Goal: Entertainment & Leisure: Consume media (video, audio)

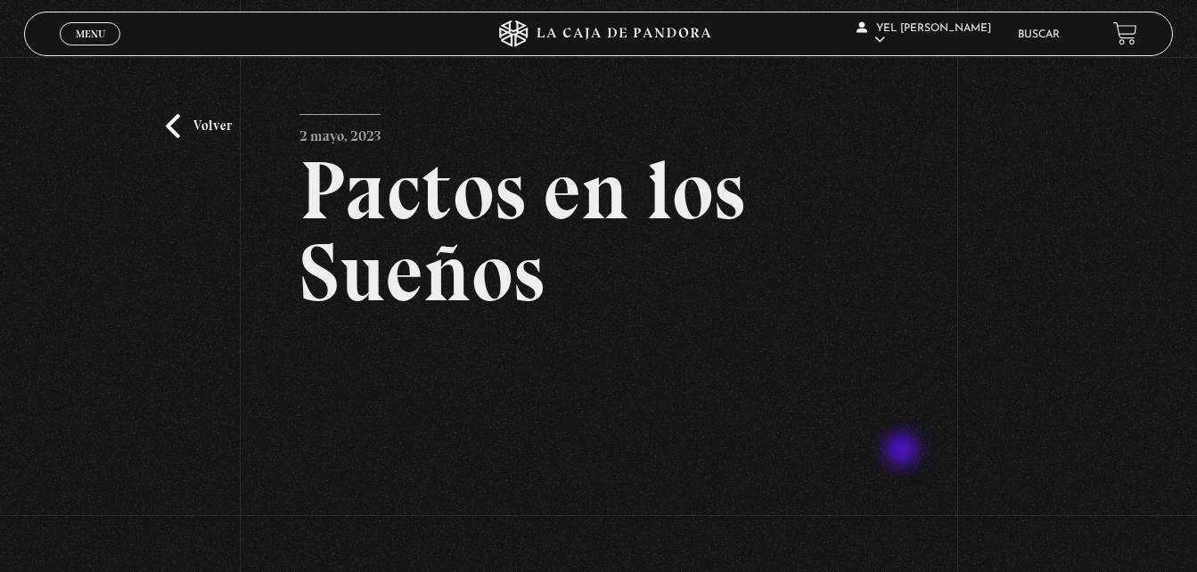
scroll to position [209, 0]
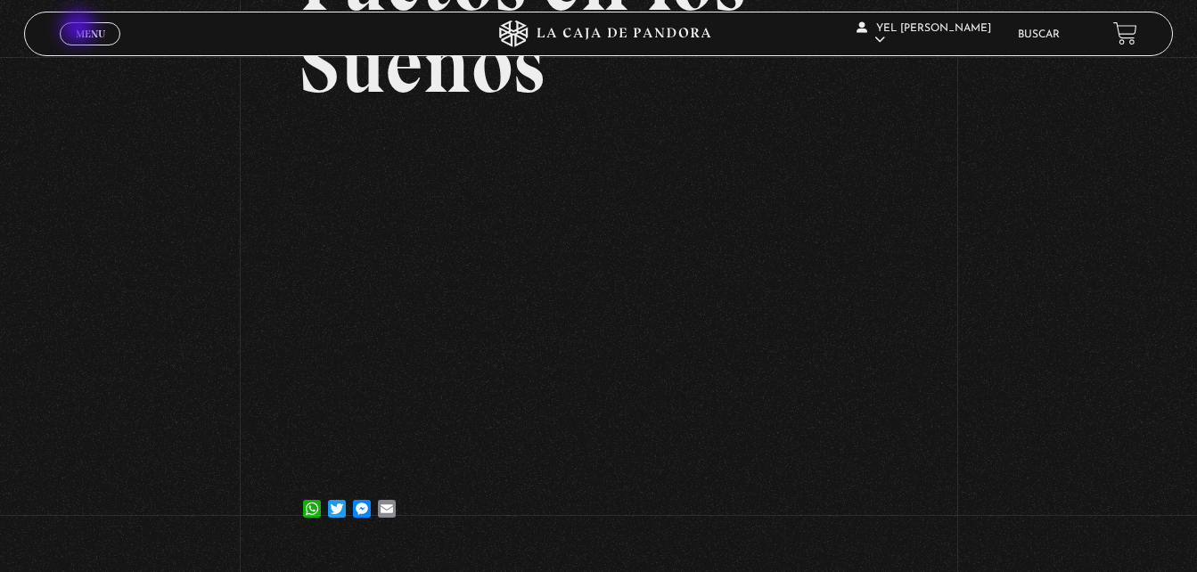
click at [80, 29] on span "Menu" at bounding box center [90, 34] width 29 height 11
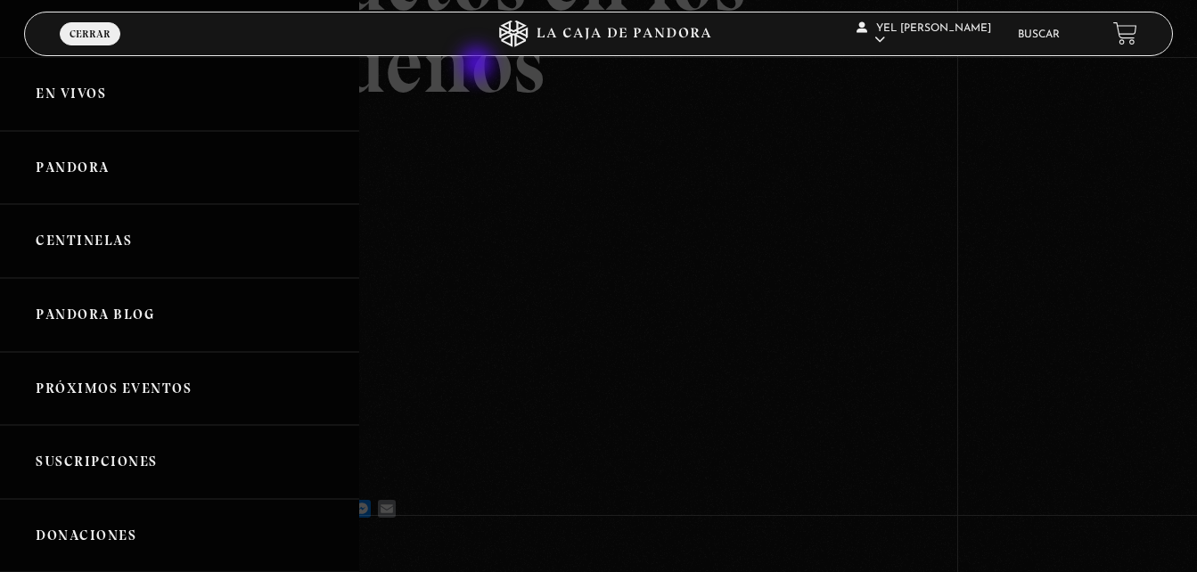
click at [479, 65] on div at bounding box center [598, 286] width 1197 height 572
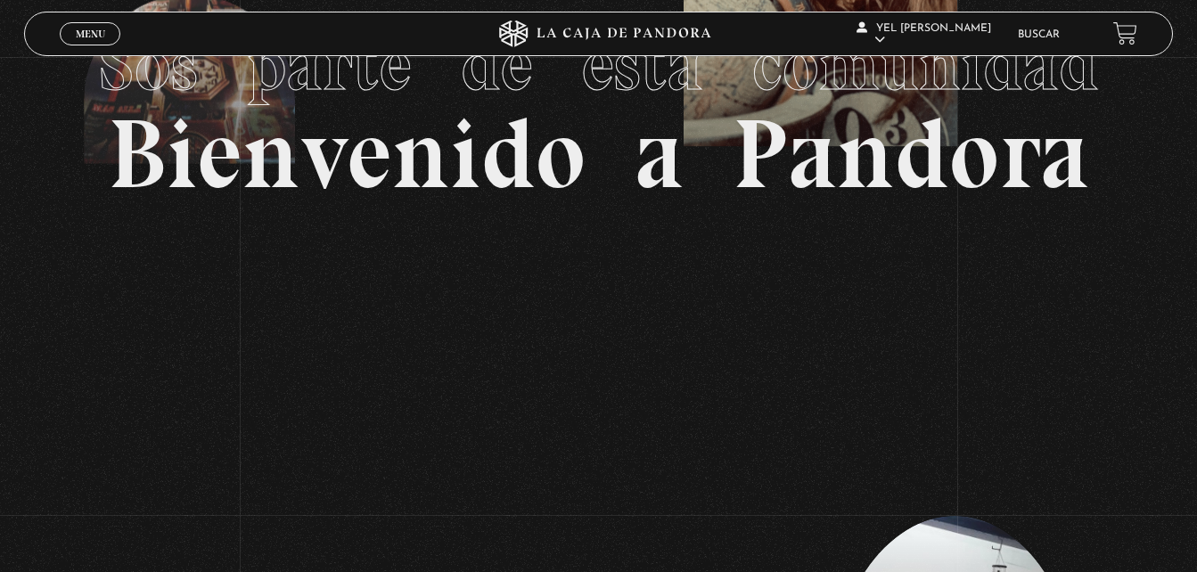
scroll to position [200, 0]
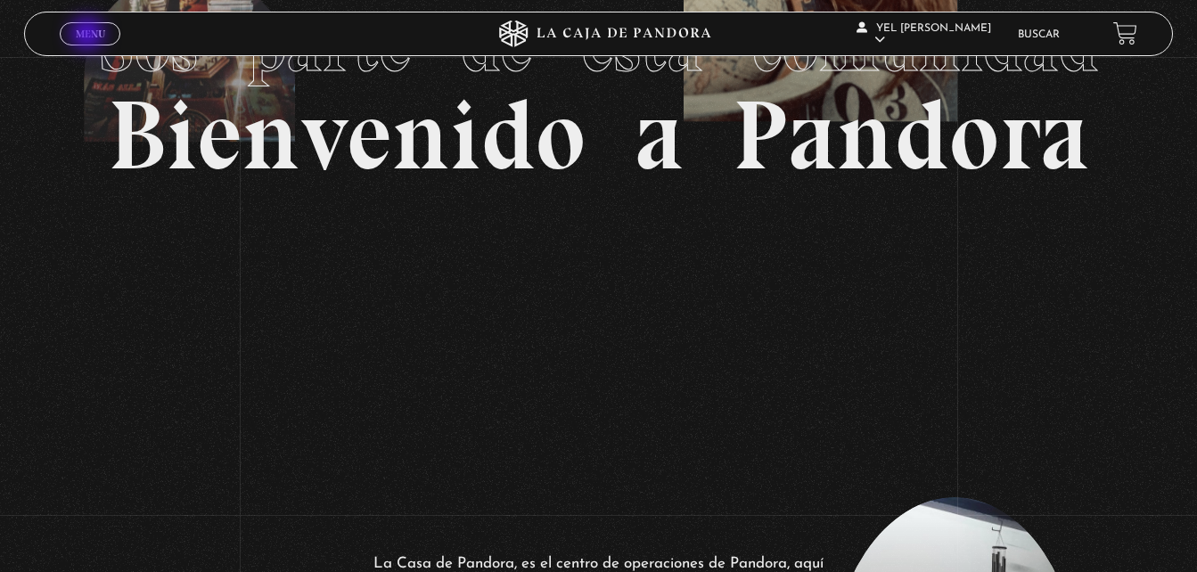
click at [89, 36] on span "Menu" at bounding box center [90, 34] width 29 height 11
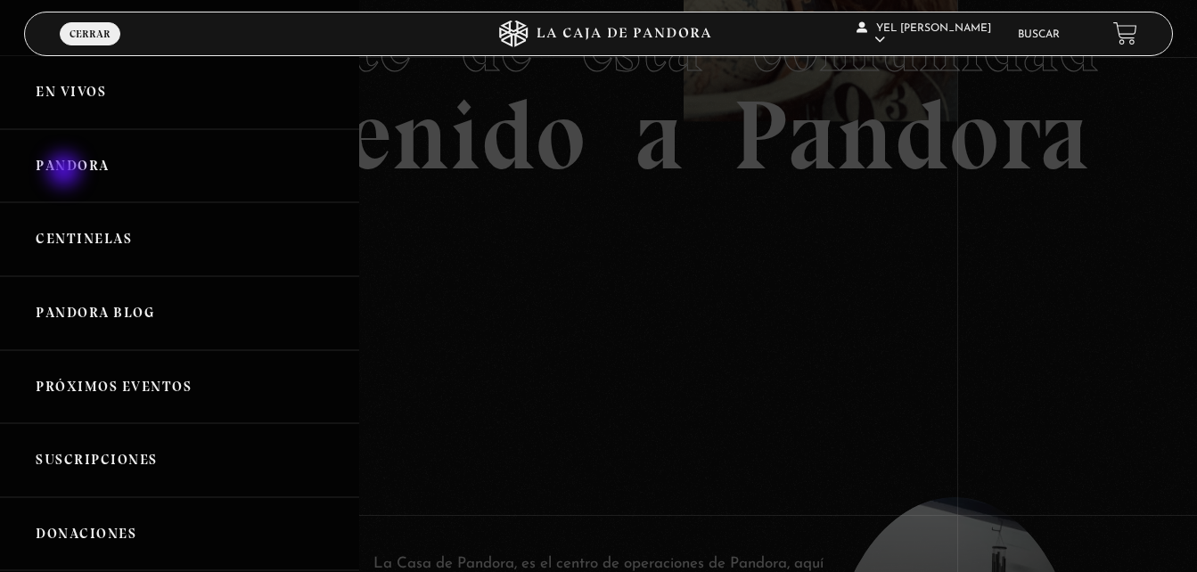
scroll to position [0, 0]
click at [72, 177] on link "Pandora" at bounding box center [179, 168] width 359 height 74
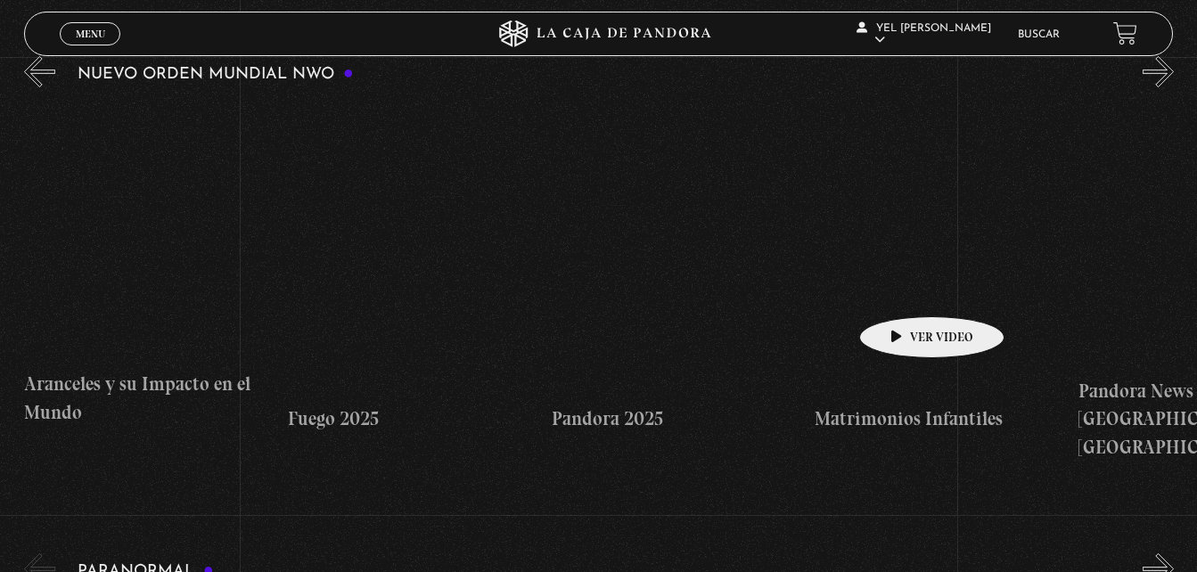
scroll to position [0, 2109]
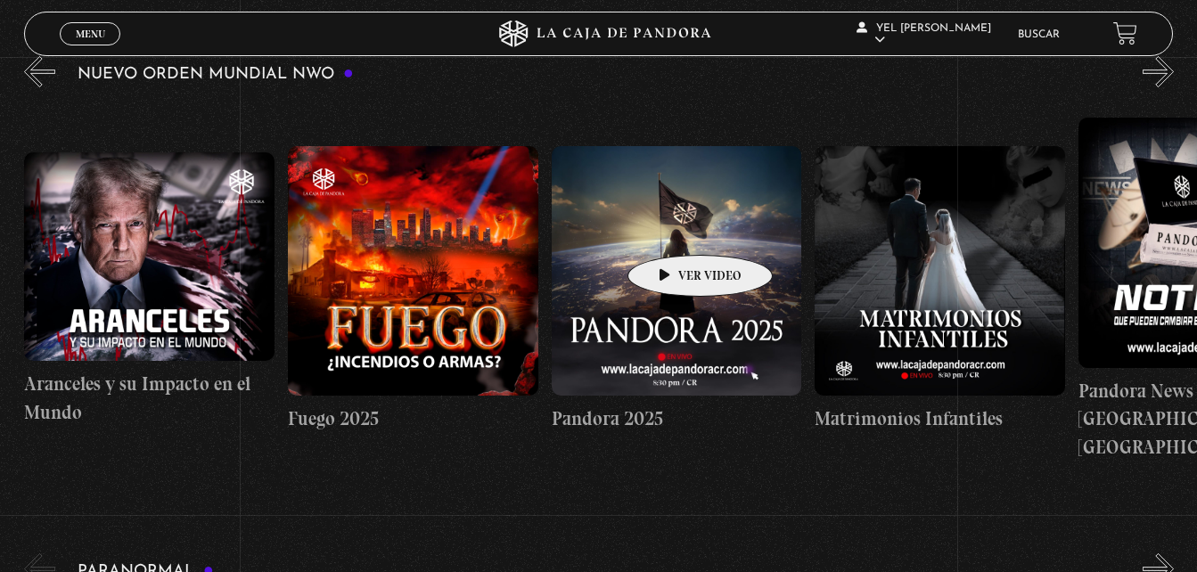
click at [672, 228] on figure at bounding box center [677, 271] width 251 height 251
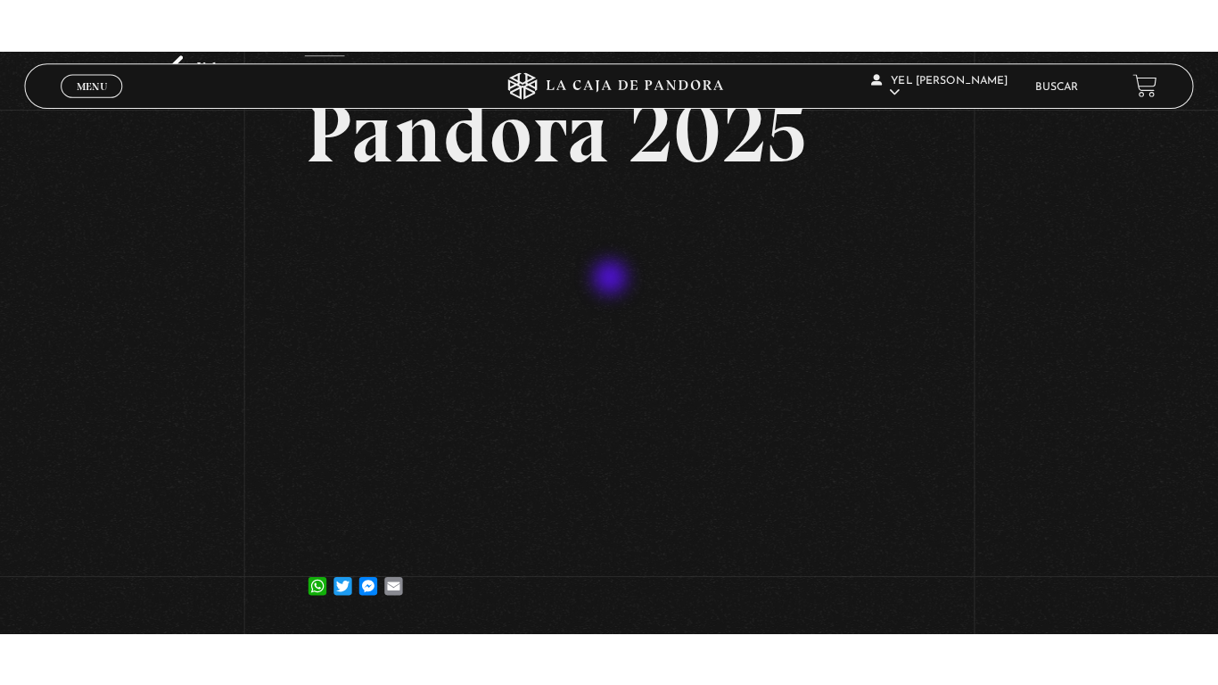
scroll to position [111, 0]
